Goal: Task Accomplishment & Management: Manage account settings

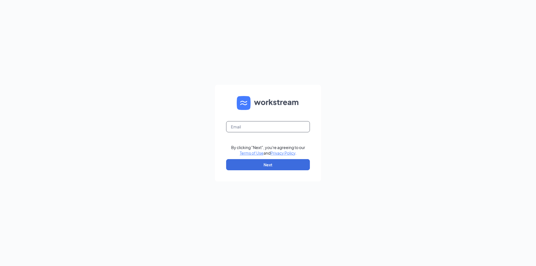
click at [262, 125] on input "text" at bounding box center [268, 126] width 84 height 11
type input "[PERSON_NAME][EMAIL_ADDRESS][DOMAIN_NAME]"
click at [272, 166] on button "Next" at bounding box center [268, 164] width 84 height 11
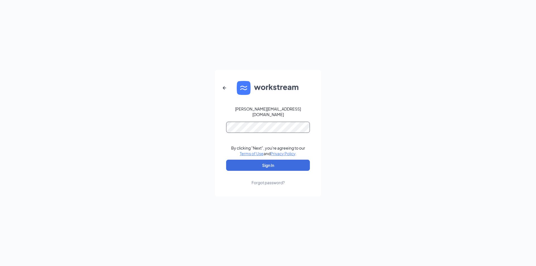
click at [226, 160] on button "Sign In" at bounding box center [268, 165] width 84 height 11
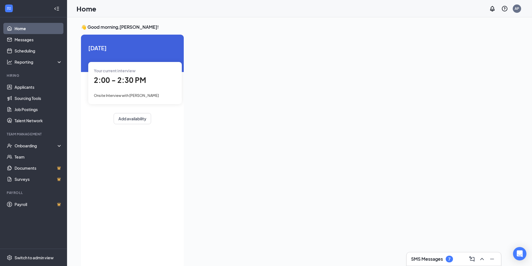
click at [143, 93] on span "Onsite Interview with [PERSON_NAME]" at bounding box center [126, 95] width 65 height 4
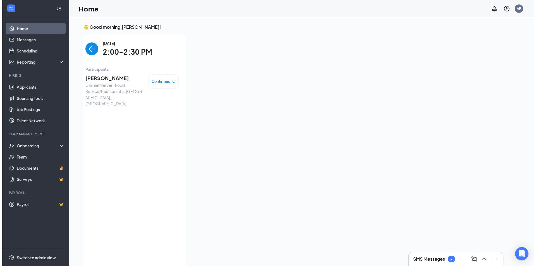
scroll to position [2, 0]
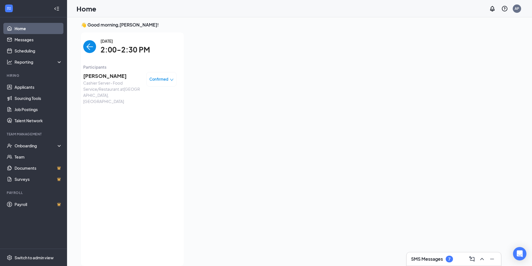
click at [103, 77] on span "[PERSON_NAME]" at bounding box center [112, 76] width 59 height 8
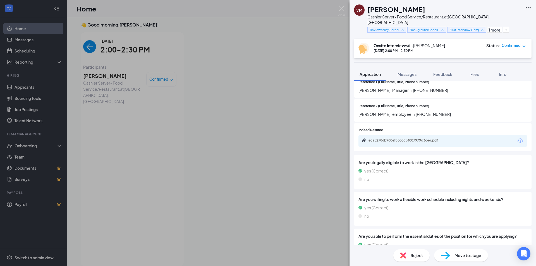
scroll to position [331, 0]
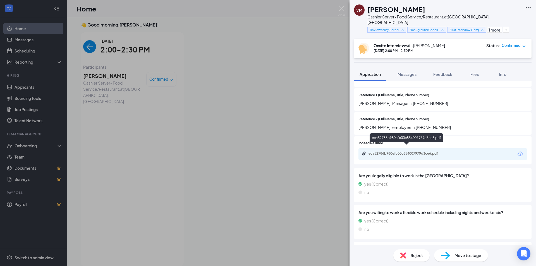
click at [406, 151] on div "eca52786b980efc00c854007979d3ce6.pdf" at bounding box center [408, 153] width 78 height 4
